Goal: Information Seeking & Learning: Learn about a topic

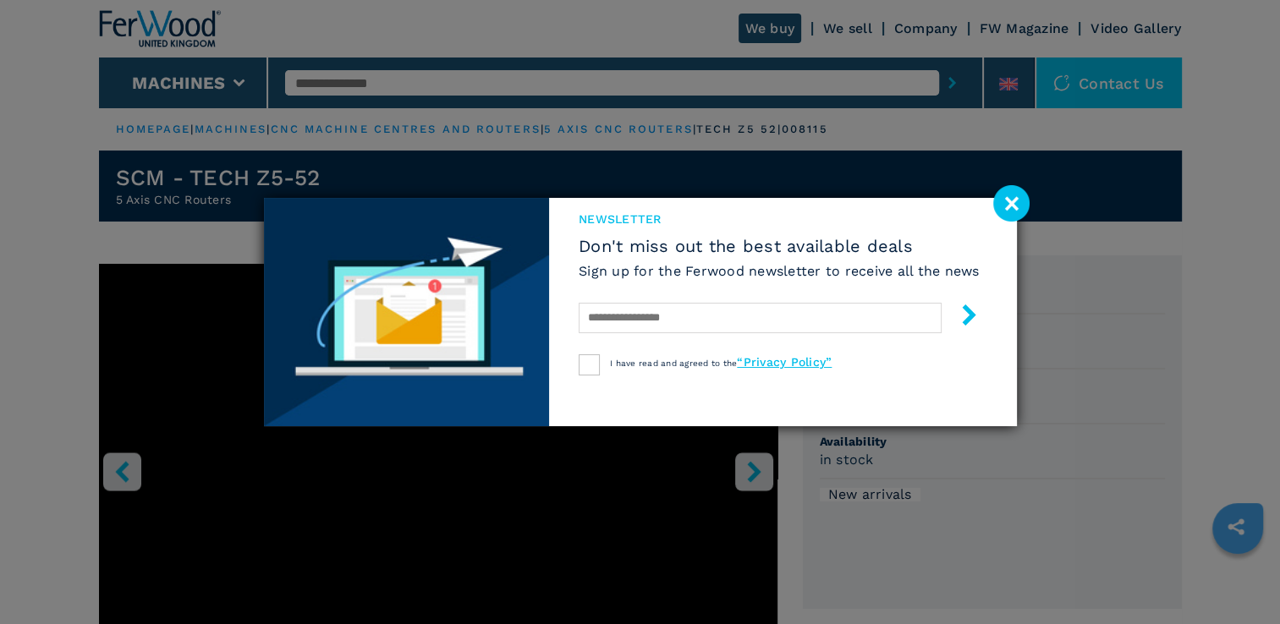
click at [404, 6] on image at bounding box center [1011, 203] width 36 height 36
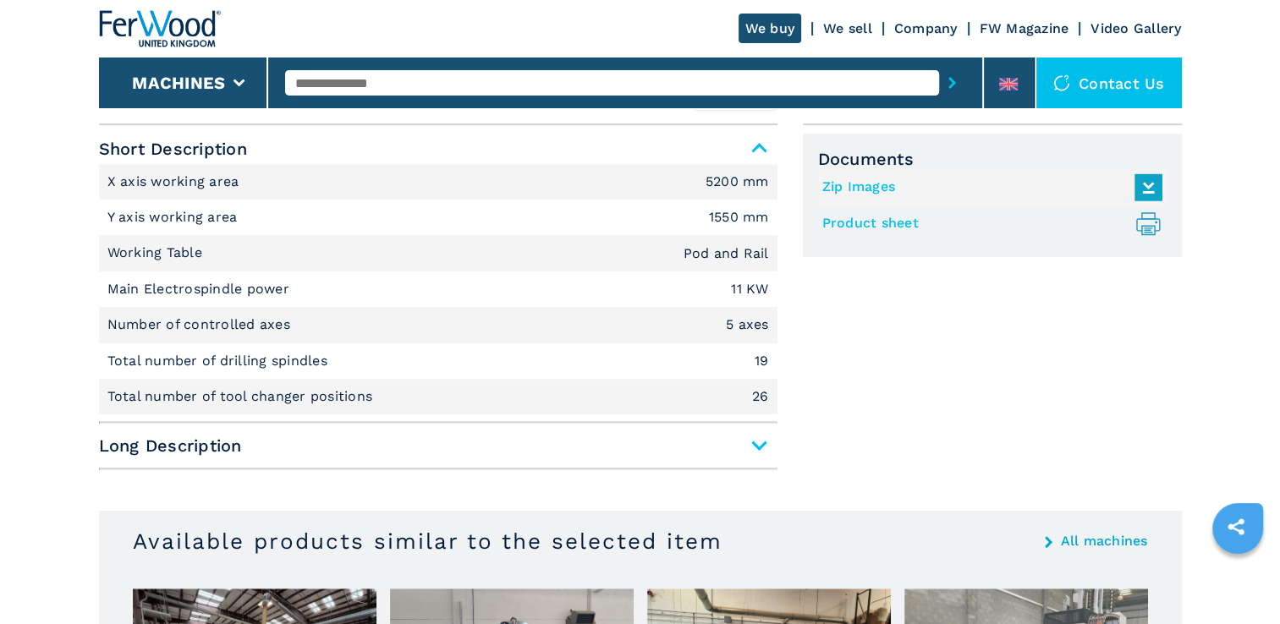
scroll to position [761, 0]
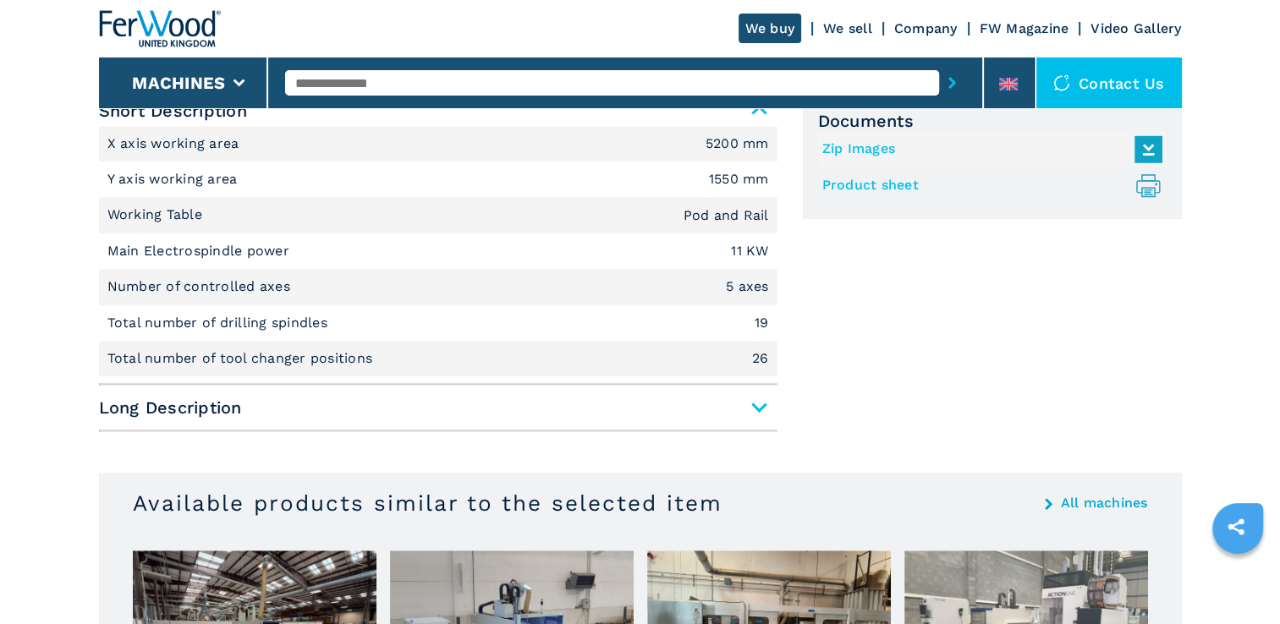
click at [404, 6] on span "Long Description" at bounding box center [438, 407] width 678 height 30
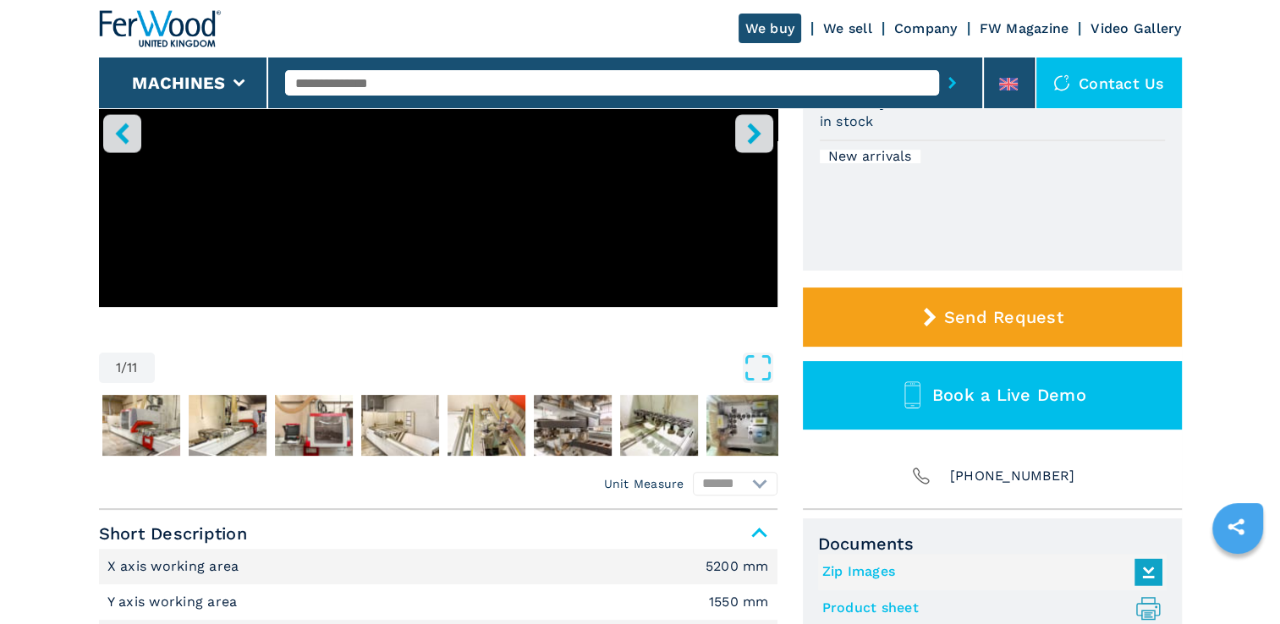
scroll to position [0, 0]
